Goal: Task Accomplishment & Management: Complete application form

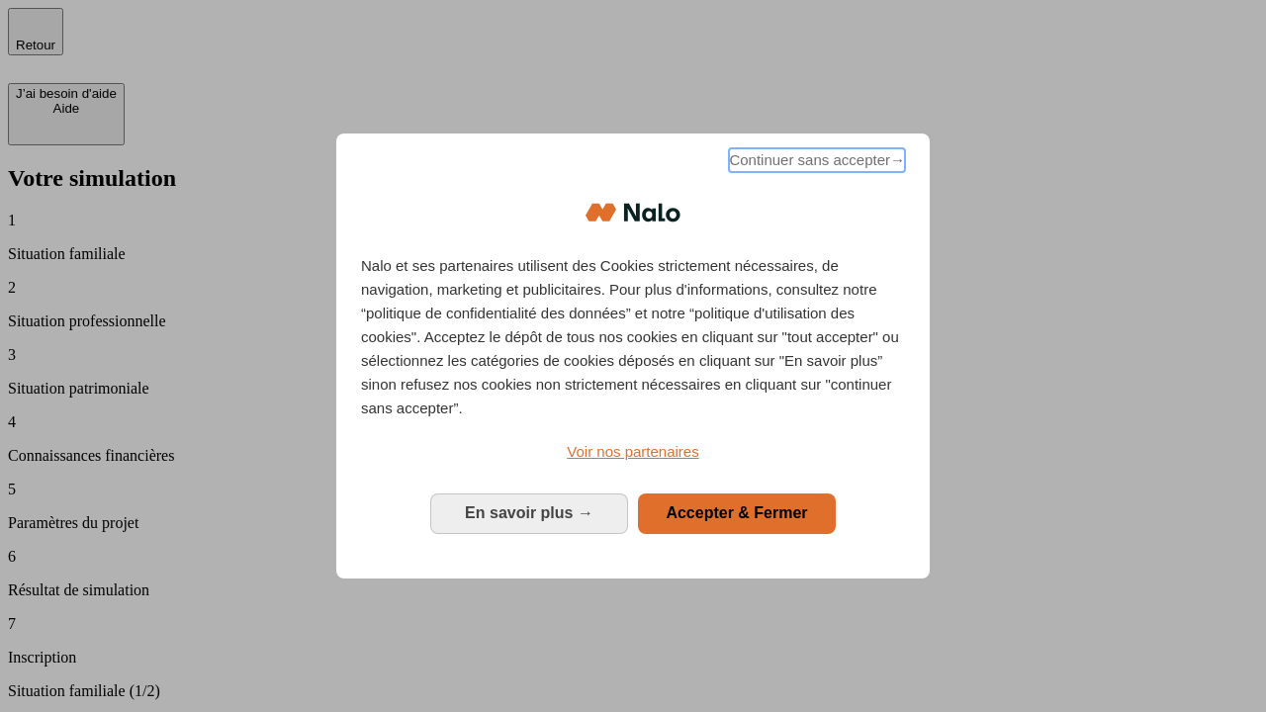
click at [815, 163] on span "Continuer sans accepter →" at bounding box center [817, 160] width 176 height 24
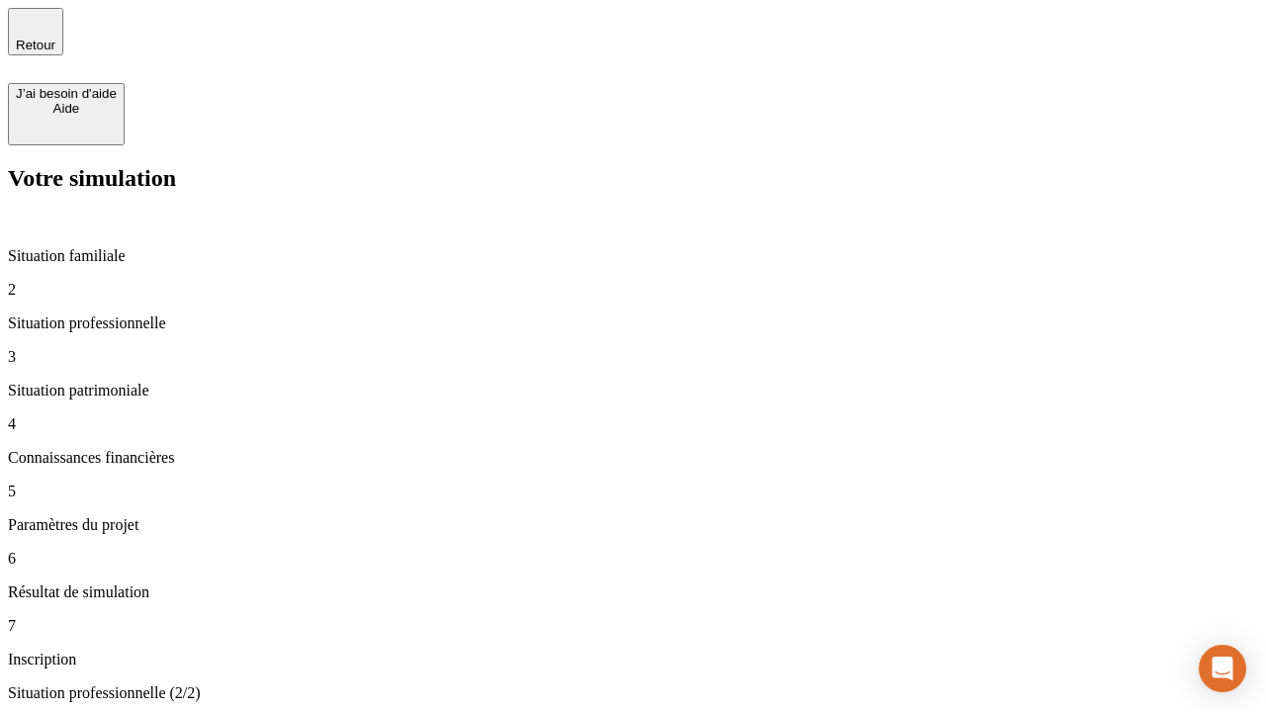
type input "30 000"
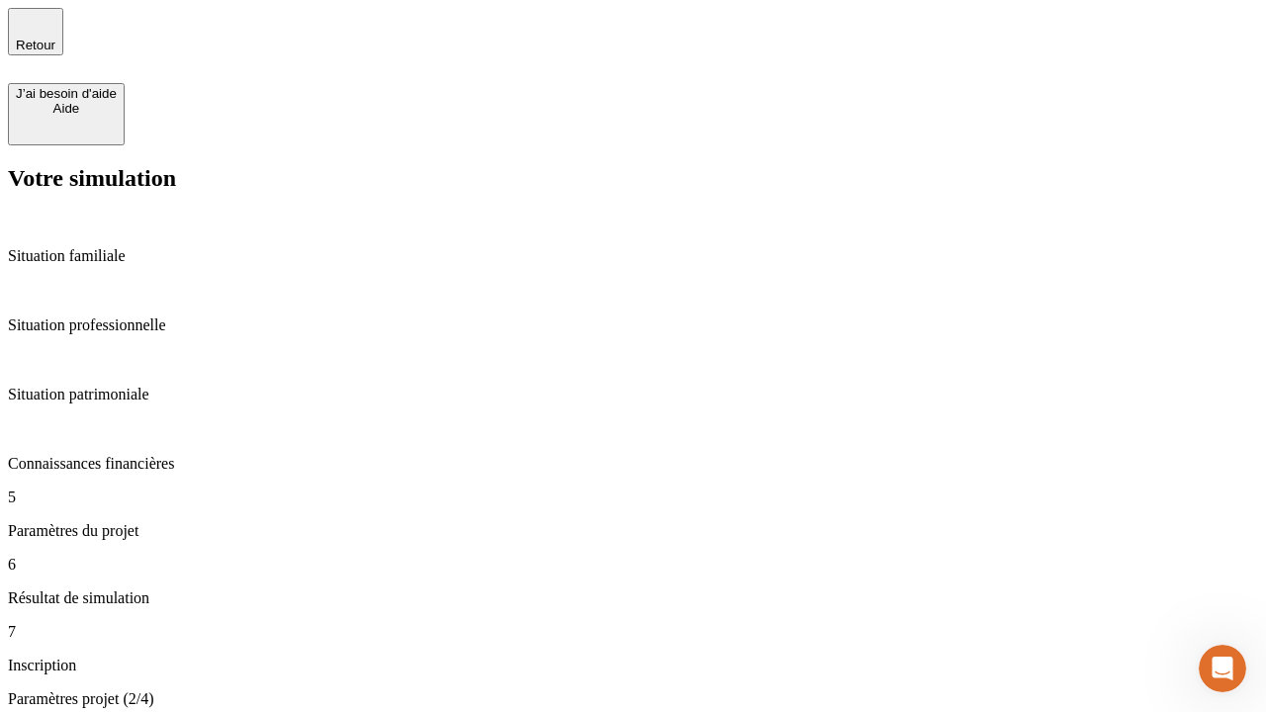
type input "25"
type input "64"
type input "1 000"
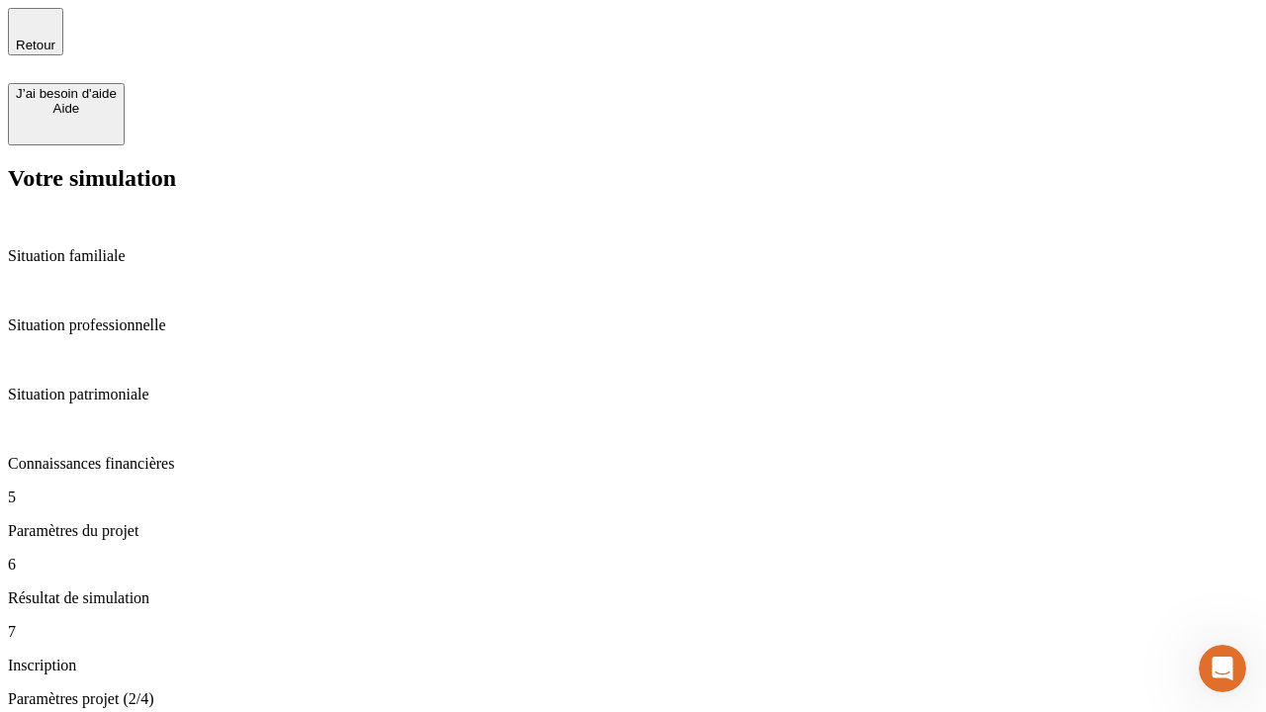
type input "640"
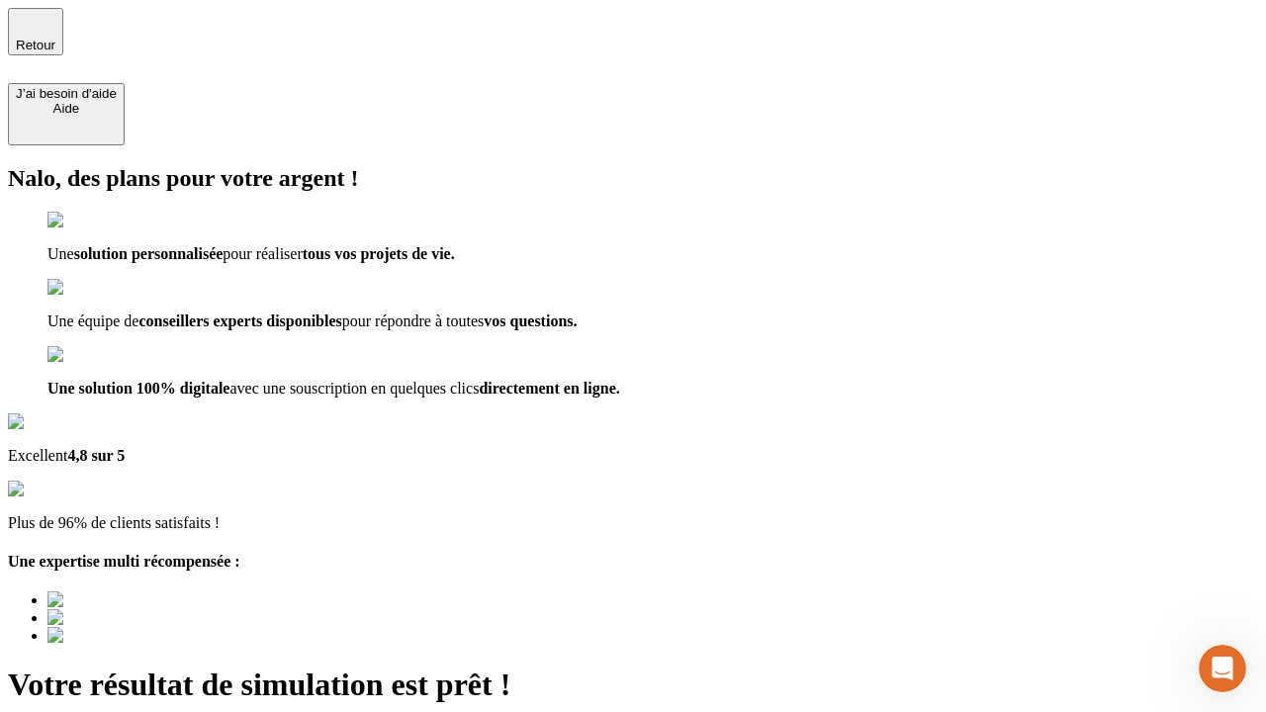
type input "[EMAIL_ADDRESS][PERSON_NAME][DOMAIN_NAME]"
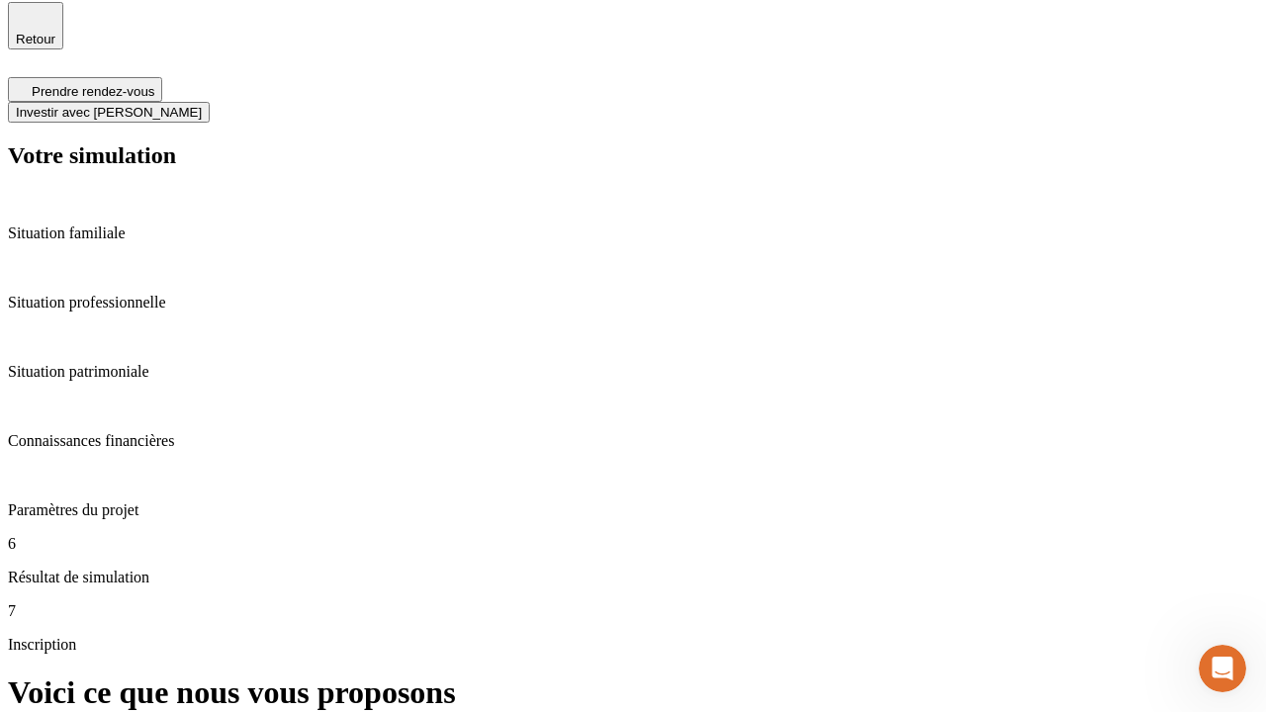
click at [202, 105] on span "Investir avec [PERSON_NAME]" at bounding box center [109, 112] width 186 height 15
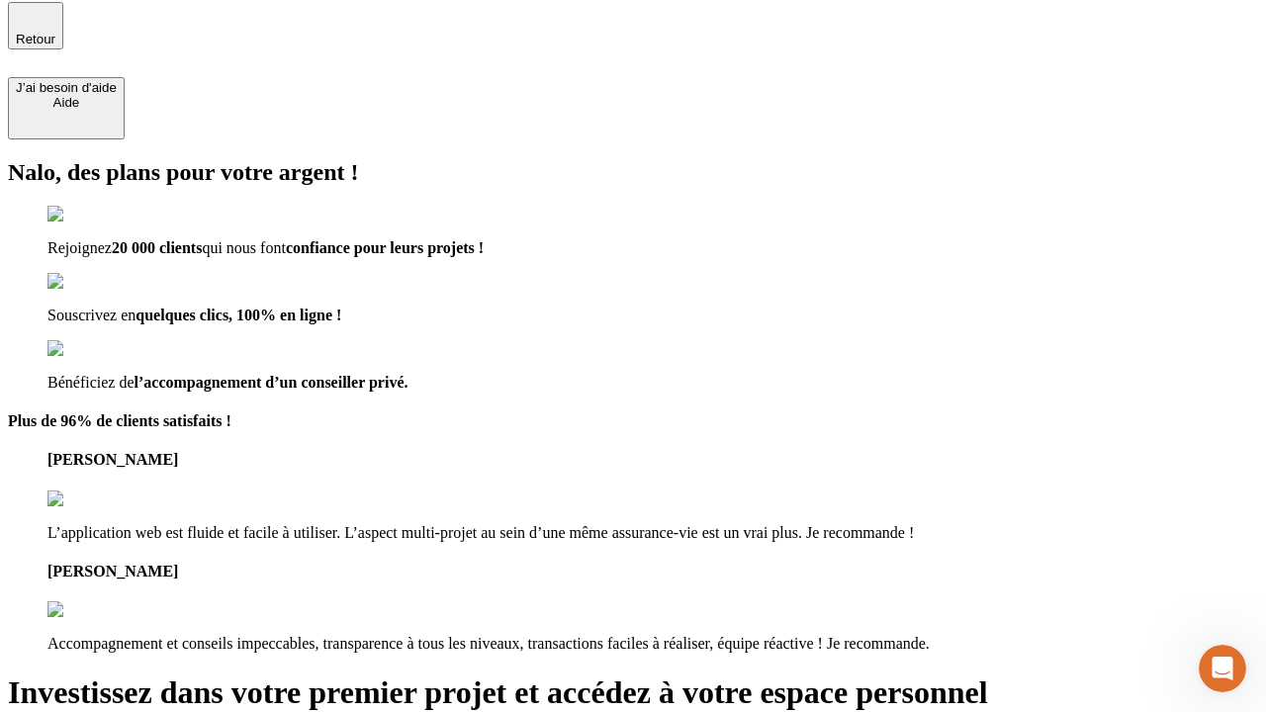
scroll to position [4, 0]
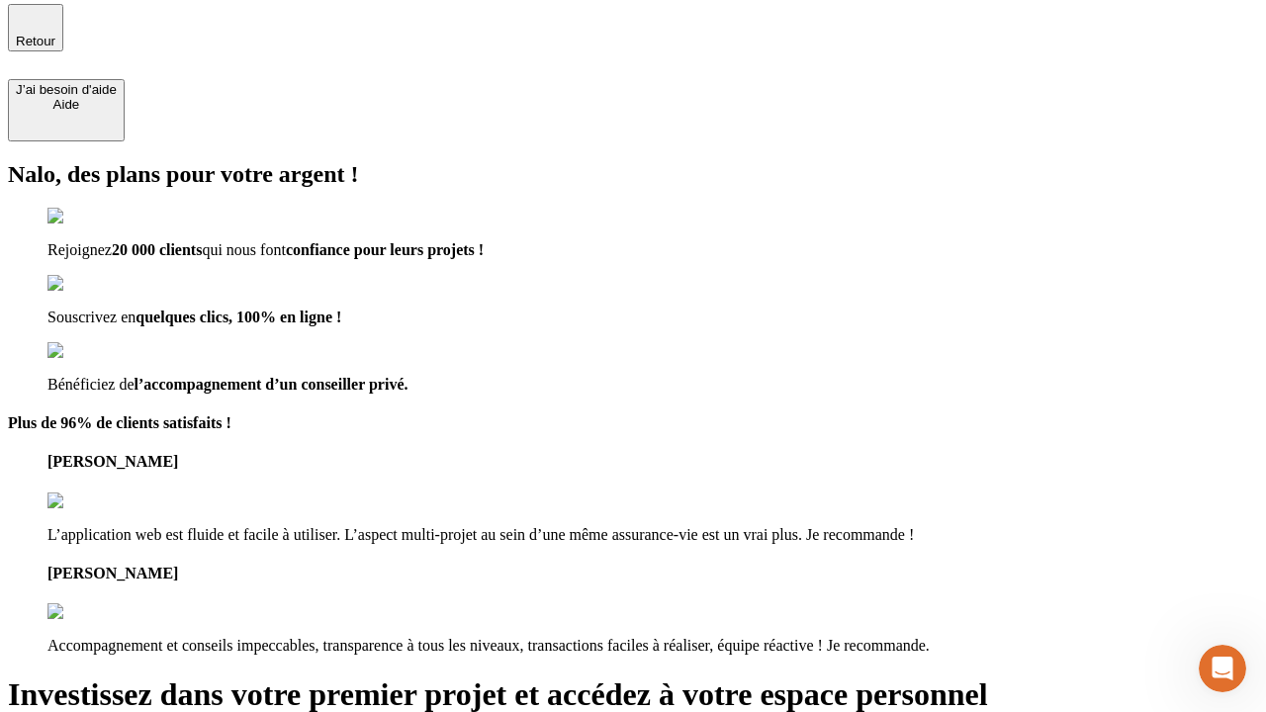
type input "[PERSON_NAME][EMAIL_ADDRESS][DOMAIN_NAME]"
